Goal: Information Seeking & Learning: Learn about a topic

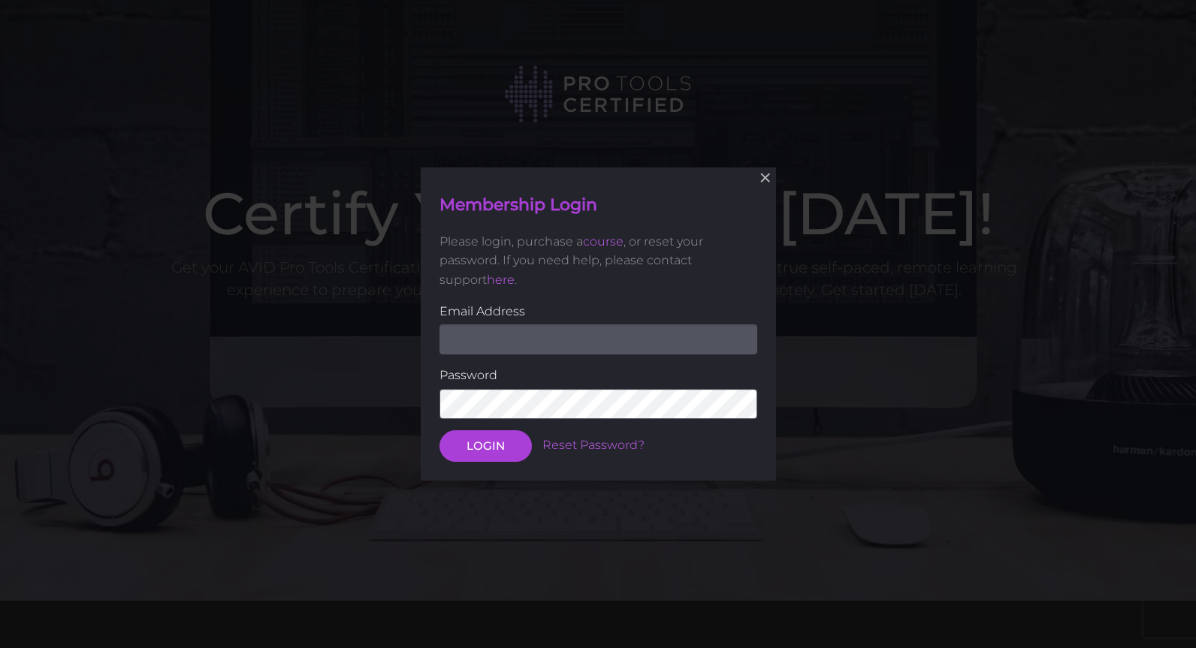
scroll to position [164, 0]
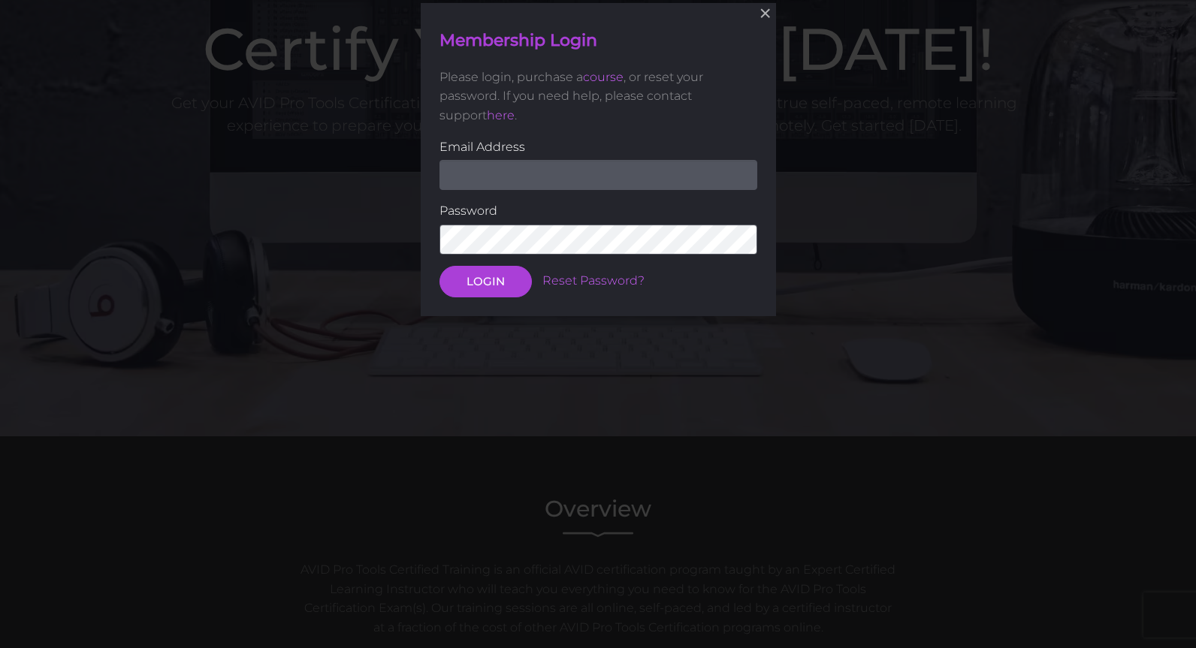
type input "mike@paministries.com"
click at [490, 279] on button "LOGIN" at bounding box center [485, 282] width 92 height 32
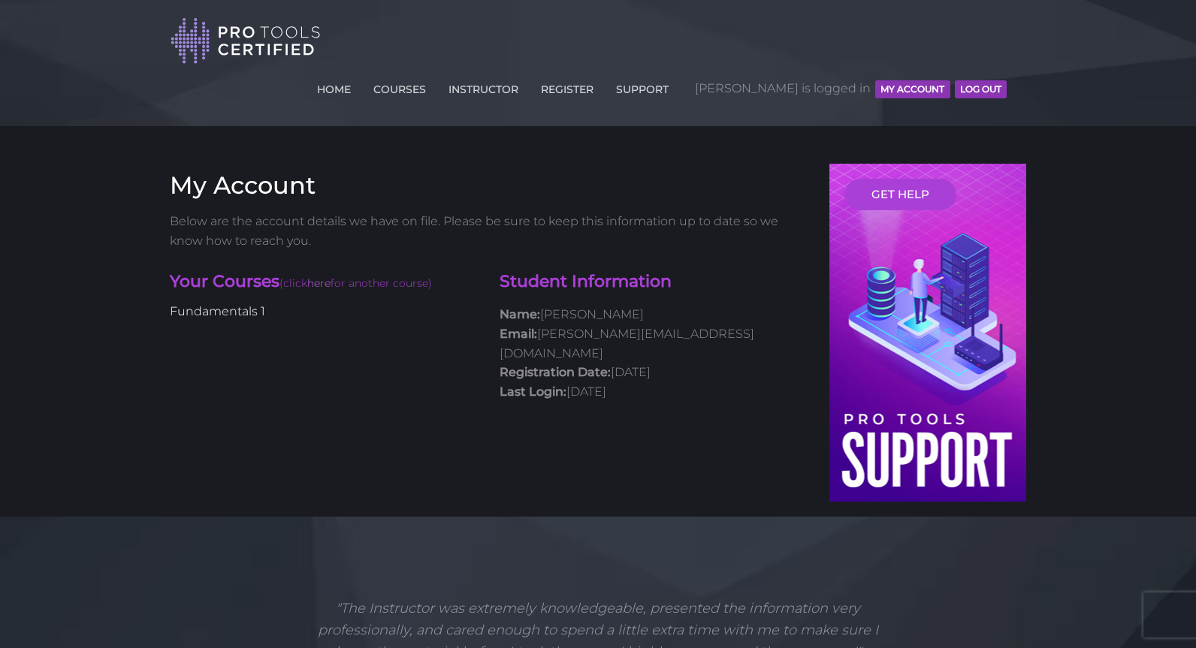
click at [202, 304] on link "Fundamentals 1" at bounding box center [217, 311] width 95 height 14
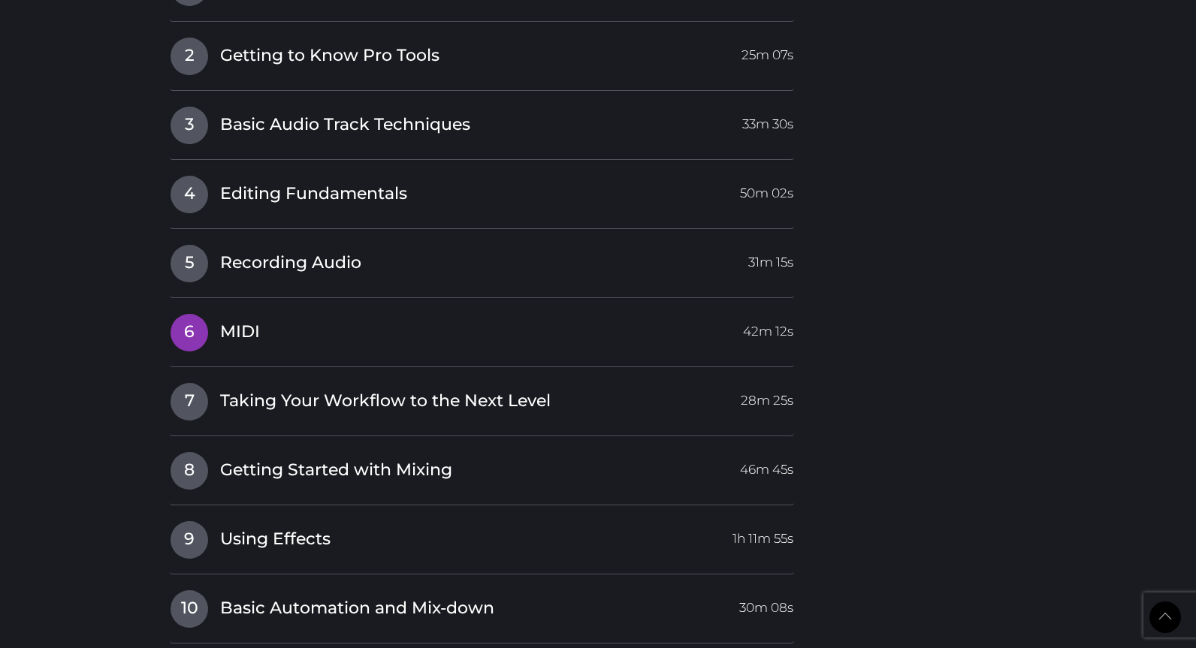
scroll to position [2339, 0]
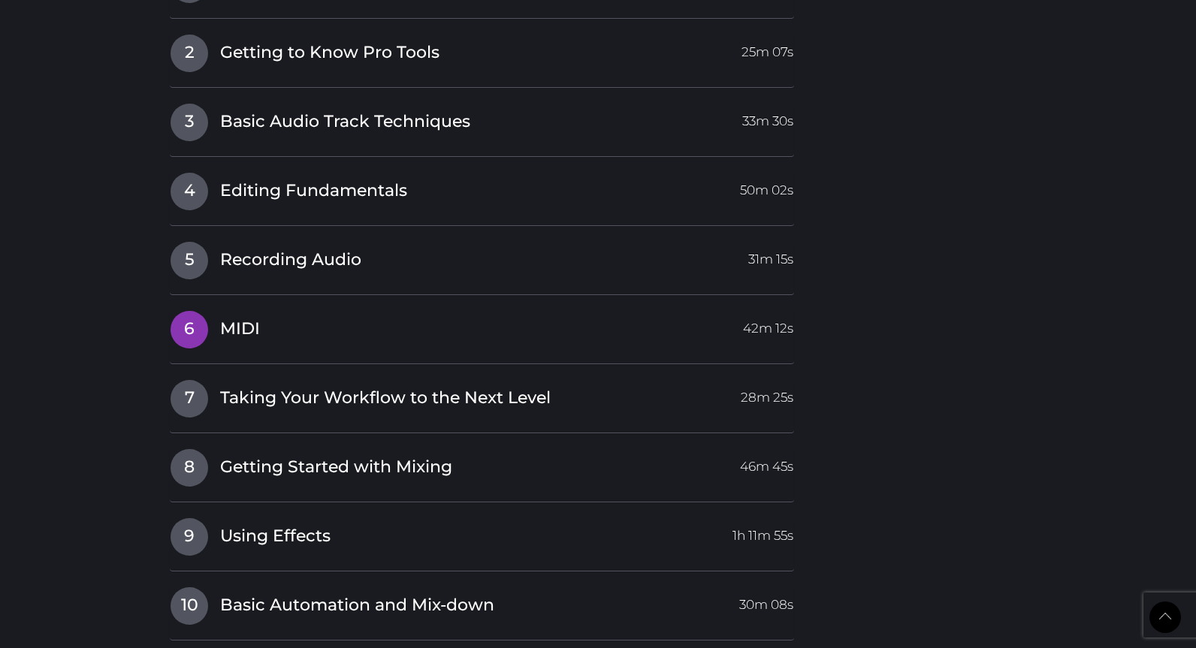
click at [255, 318] on span "MIDI" at bounding box center [240, 329] width 40 height 23
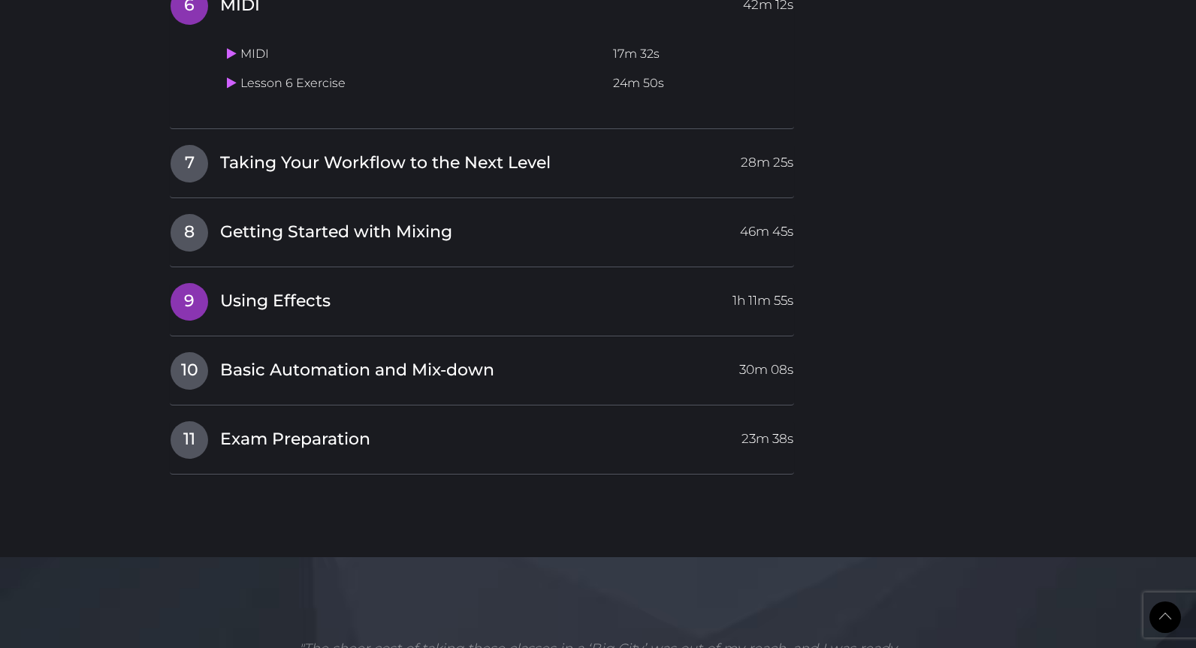
scroll to position [2170, 0]
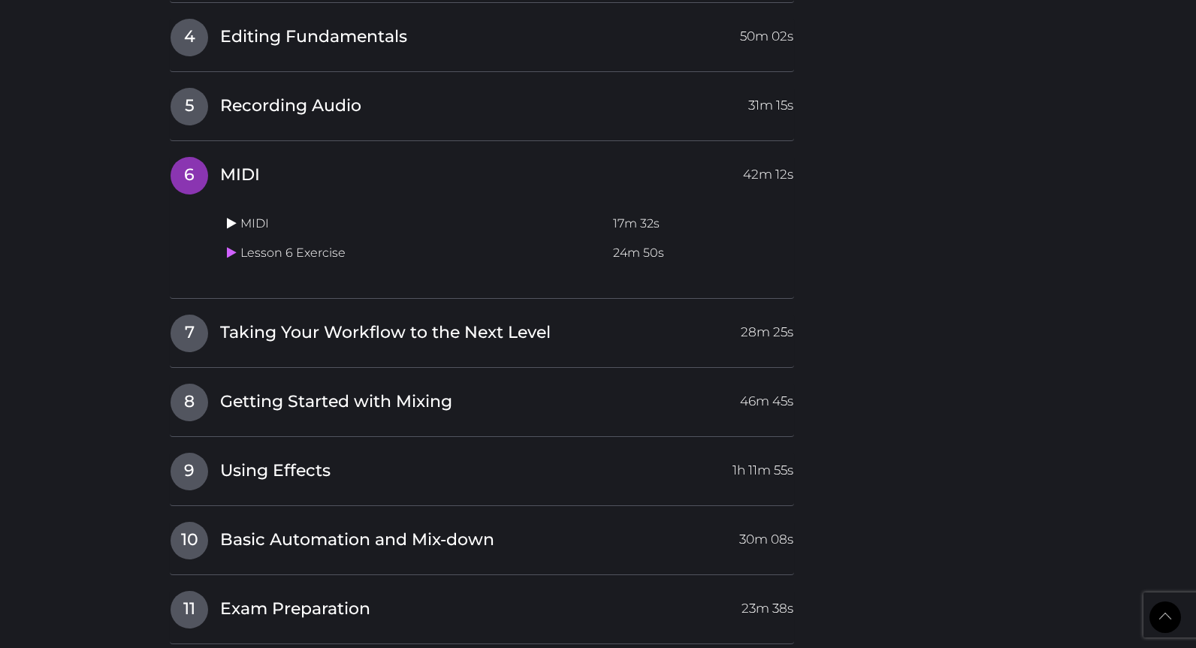
click at [235, 217] on icon at bounding box center [232, 223] width 10 height 12
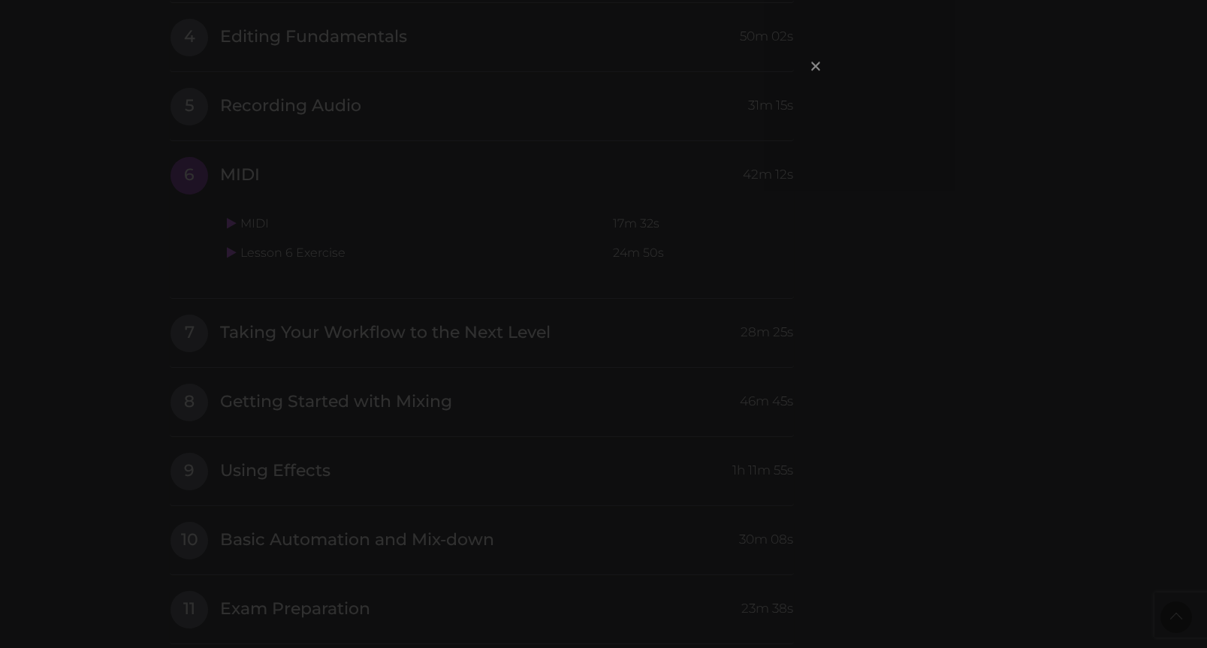
click at [816, 71] on span "×" at bounding box center [815, 66] width 15 height 32
